Goal: Task Accomplishment & Management: Manage account settings

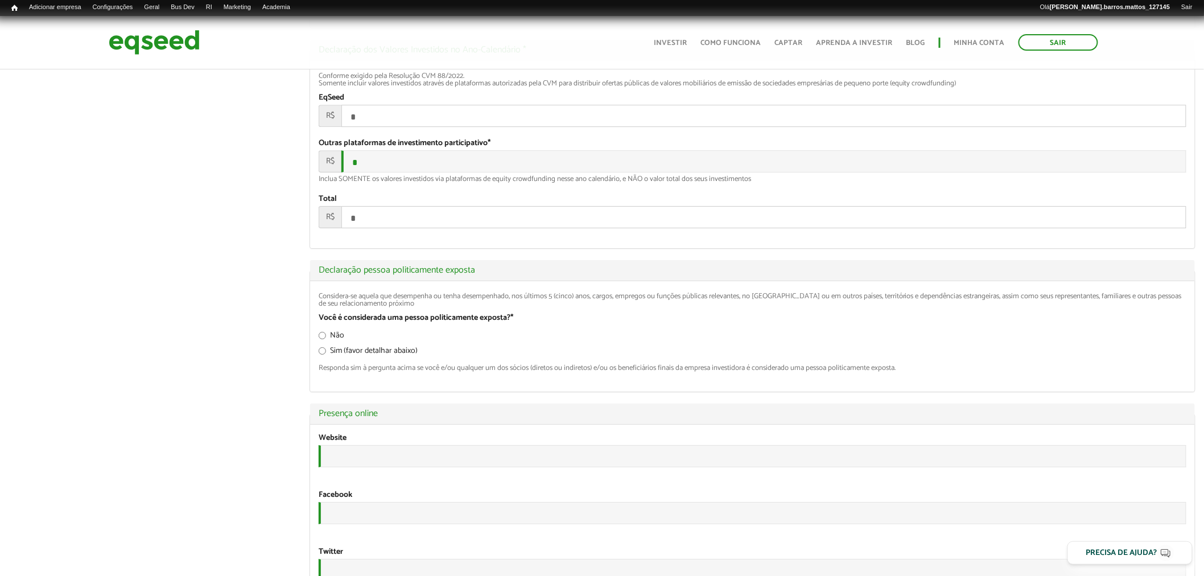
scroll to position [2033, 0]
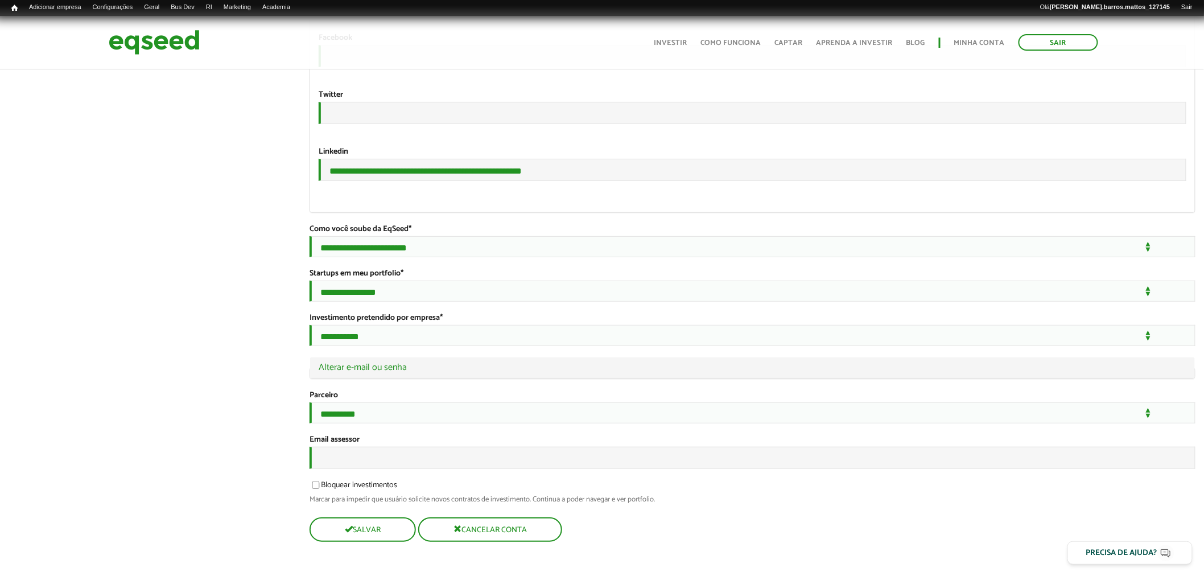
click at [402, 461] on input "Email assessor" at bounding box center [752, 457] width 886 height 22
type input "**********"
click at [515, 362] on legend "Ocultar Alterar e-mail ou senha" at bounding box center [752, 367] width 884 height 21
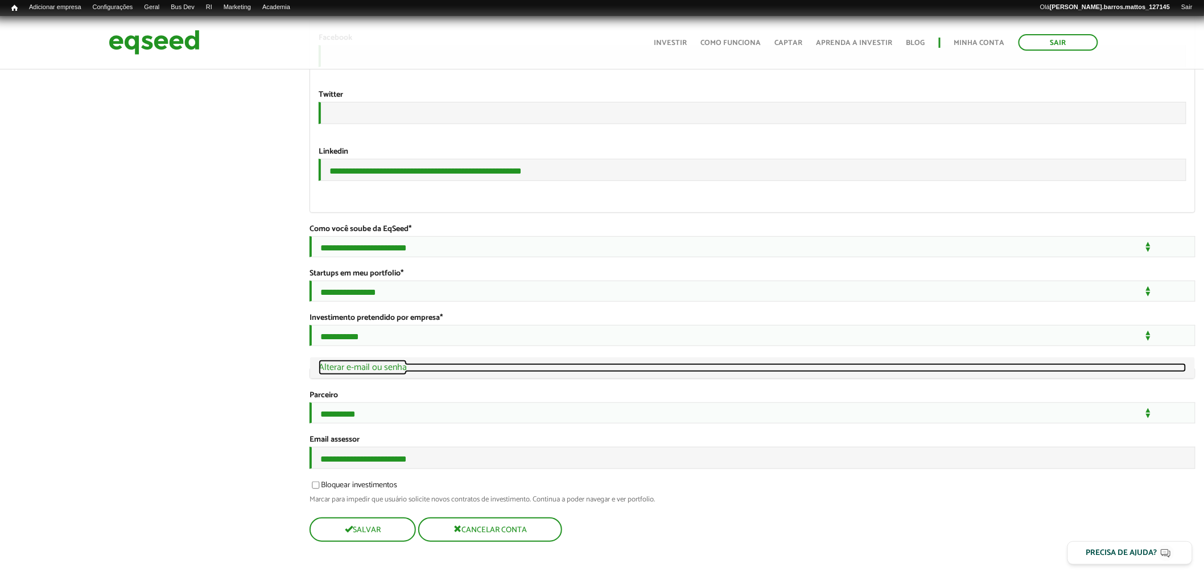
click at [512, 363] on link "Ocultar Alterar e-mail ou senha" at bounding box center [752, 367] width 867 height 9
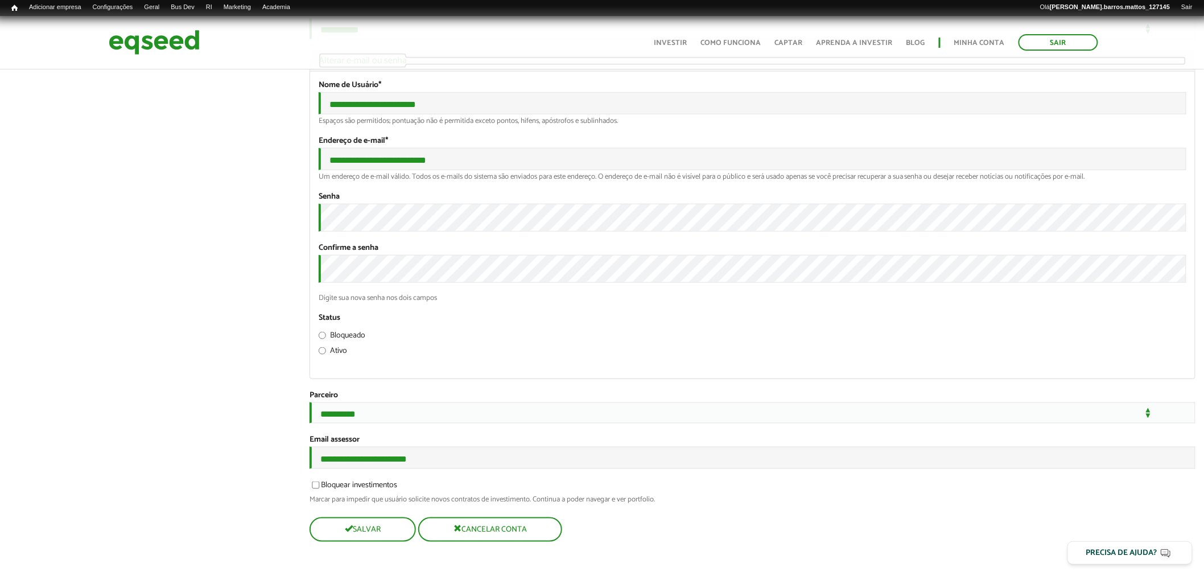
scroll to position [2351, 0]
click at [331, 520] on button "Salvar" at bounding box center [361, 529] width 104 height 22
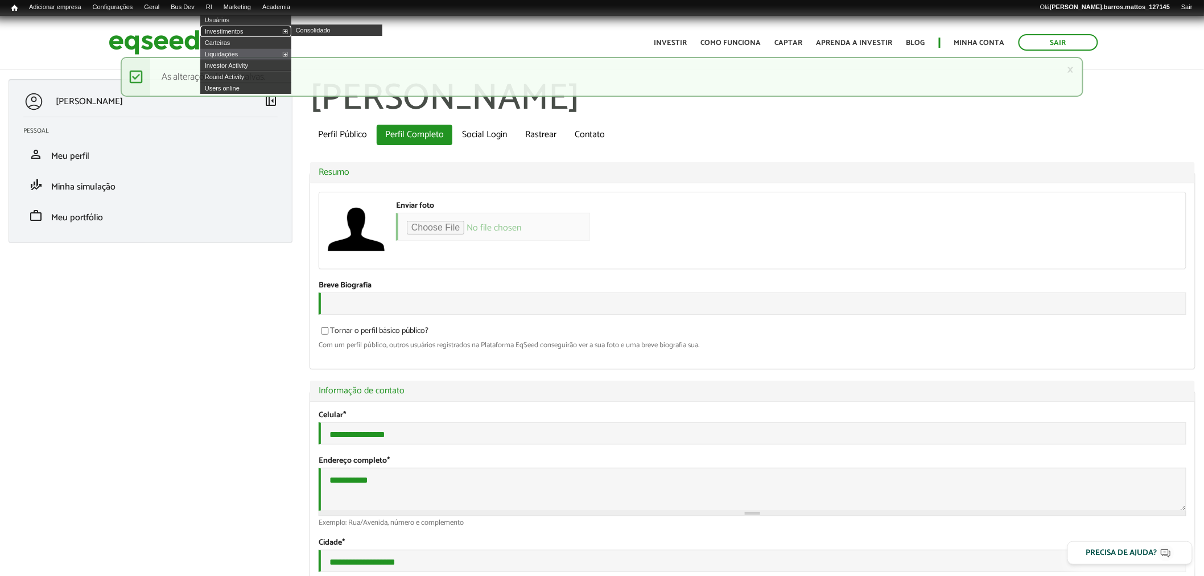
click at [228, 27] on link "Investimentos" at bounding box center [245, 31] width 91 height 11
